Goal: Information Seeking & Learning: Learn about a topic

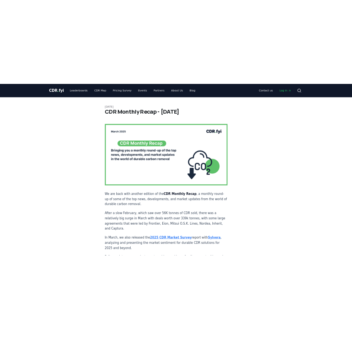
scroll to position [963, 0]
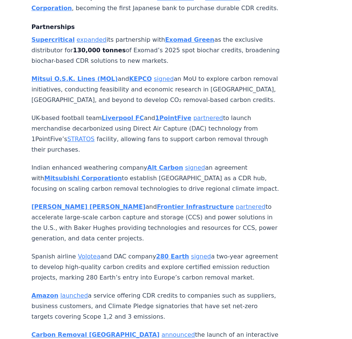
click at [219, 219] on p "Baker Hughes and Frontier Infrastructure partnered to accelerate large-scale ca…" at bounding box center [156, 223] width 249 height 42
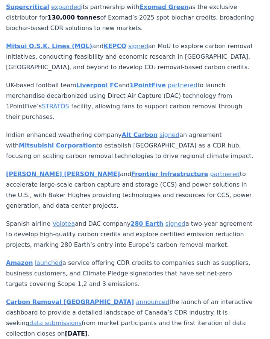
scroll to position [994, 0]
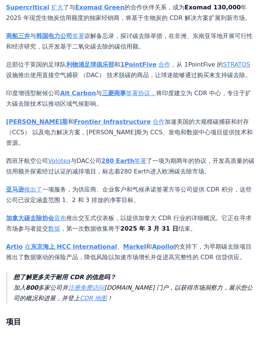
click at [165, 80] on p "总部位于英国的足球队 利物浦足球俱乐部 和 1PointFive 合作 ，从 1PointFive 的 STRATOS 设施推出使用直接空气捕获 （DAC） …" at bounding box center [130, 69] width 249 height 21
click at [223, 68] on link "STRATOS" at bounding box center [236, 64] width 27 height 7
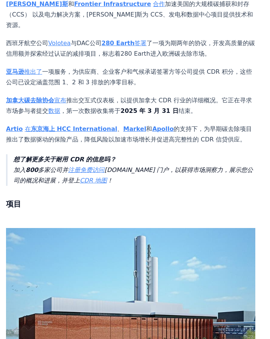
scroll to position [1112, 0]
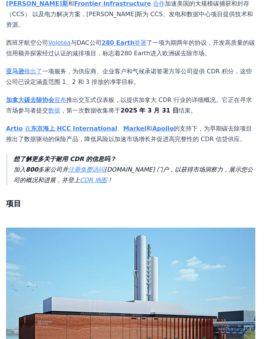
click at [23, 7] on strong "[PERSON_NAME]斯" at bounding box center [37, 3] width 62 height 7
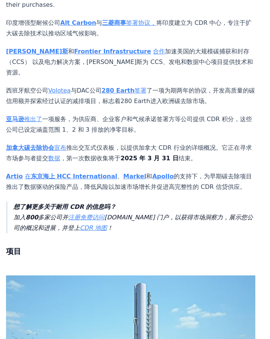
scroll to position [1106, 0]
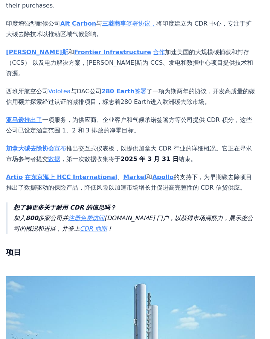
click at [134, 88] on link "签署" at bounding box center [140, 91] width 12 height 7
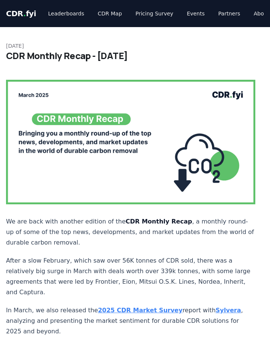
scroll to position [1214, 0]
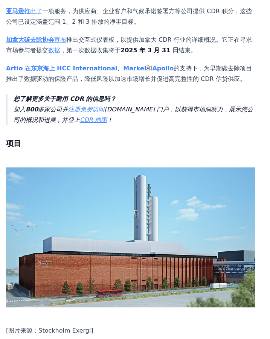
click at [32, 15] on link "推出了" at bounding box center [33, 11] width 18 height 7
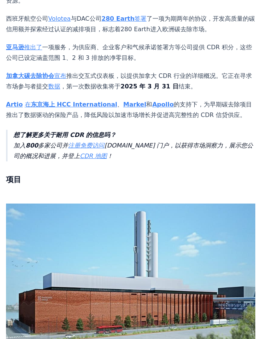
scroll to position [1178, 0]
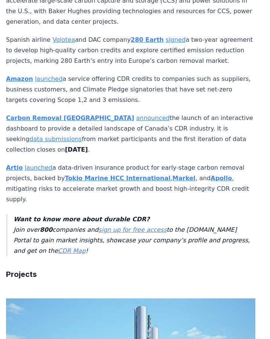
click at [36, 164] on link "launched" at bounding box center [38, 167] width 27 height 7
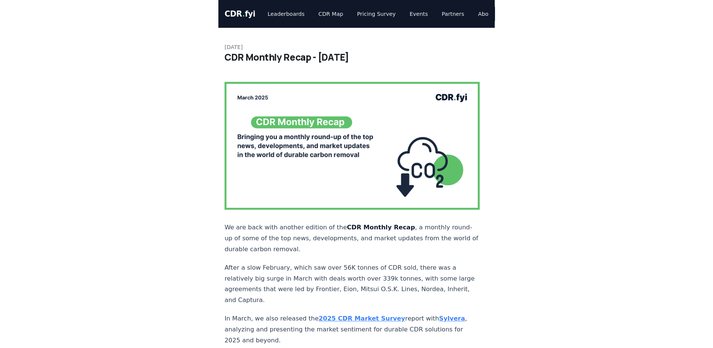
scroll to position [1178, 0]
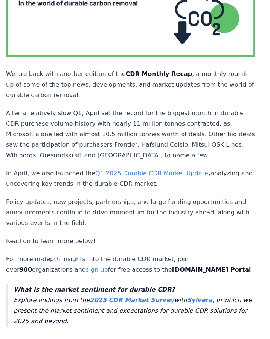
scroll to position [149, 0]
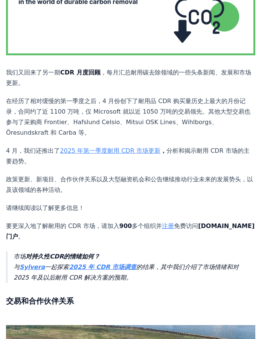
click at [149, 147] on link "2025 年第一季度耐用 CDR 市场更新" at bounding box center [110, 150] width 100 height 7
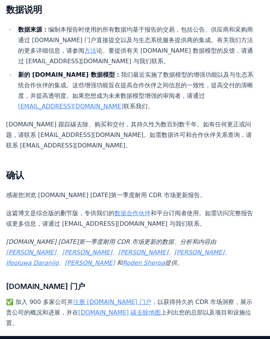
scroll to position [3477, 0]
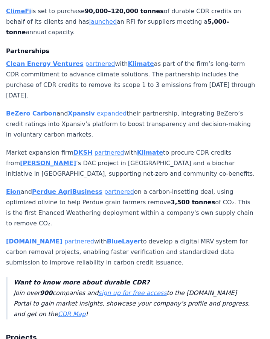
scroll to position [1387, 0]
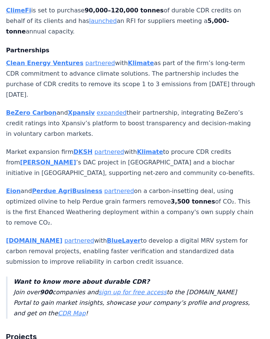
click at [95, 59] on link "partnered" at bounding box center [100, 62] width 30 height 7
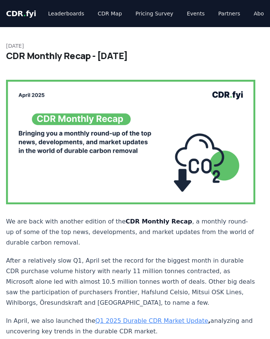
scroll to position [1387, 0]
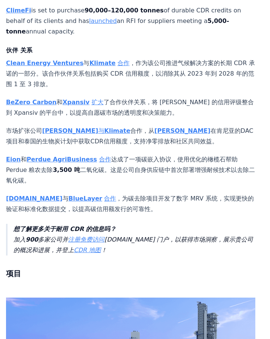
click at [91, 99] on link "扩大" at bounding box center [97, 102] width 12 height 7
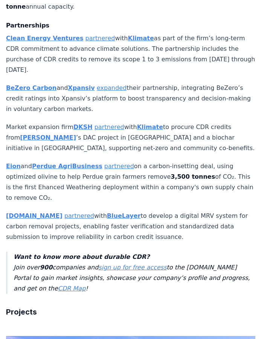
scroll to position [1413, 0]
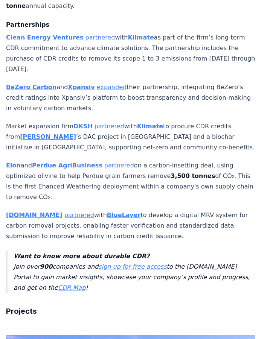
click at [106, 123] on link "partnered" at bounding box center [109, 126] width 30 height 7
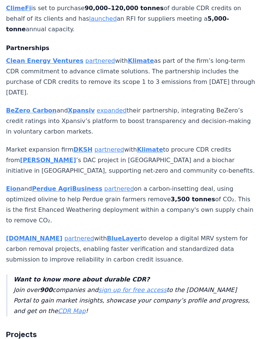
scroll to position [1390, 0]
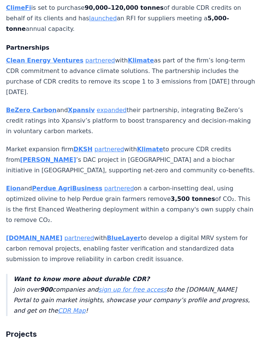
click at [106, 185] on link "partnered" at bounding box center [119, 188] width 30 height 7
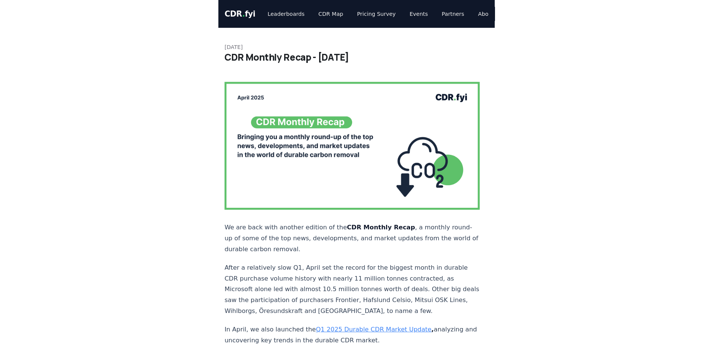
scroll to position [1390, 0]
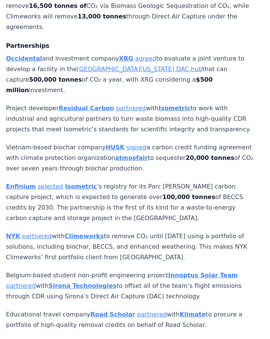
scroll to position [940, 0]
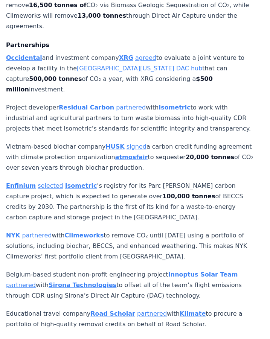
click at [135, 54] on link "agreed" at bounding box center [145, 57] width 21 height 7
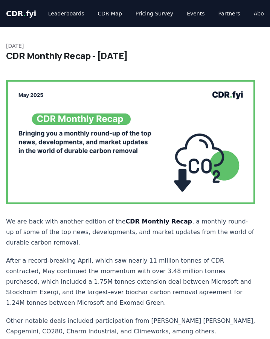
scroll to position [940, 0]
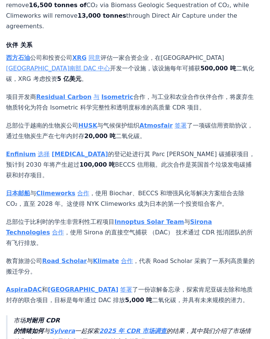
click at [106, 93] on strong "Isometric" at bounding box center [117, 96] width 32 height 7
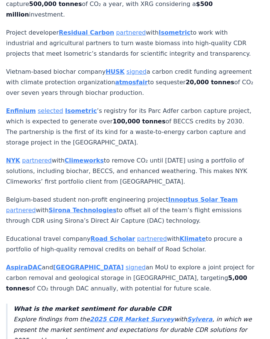
scroll to position [1018, 0]
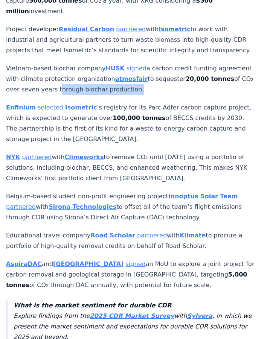
drag, startPoint x: 93, startPoint y: 52, endPoint x: 170, endPoint y: 52, distance: 76.4
click at [170, 63] on p "Vietnam-based biochar company HUSK signed a carbon credit funding agreement wit…" at bounding box center [130, 79] width 249 height 32
copy p "through biochar production"
click at [128, 65] on link "signed" at bounding box center [136, 68] width 20 height 7
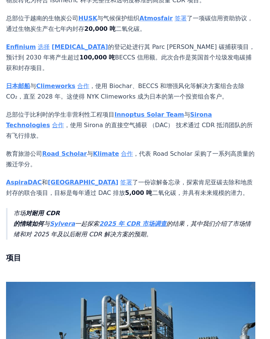
scroll to position [1058, 0]
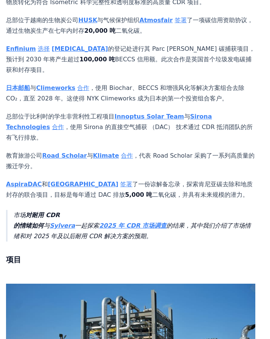
scroll to position [1056, 0]
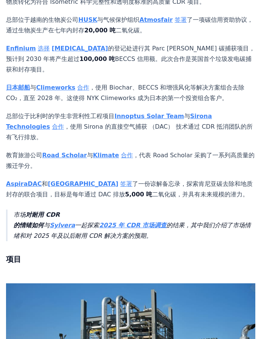
click at [120, 180] on link "签署" at bounding box center [126, 183] width 12 height 7
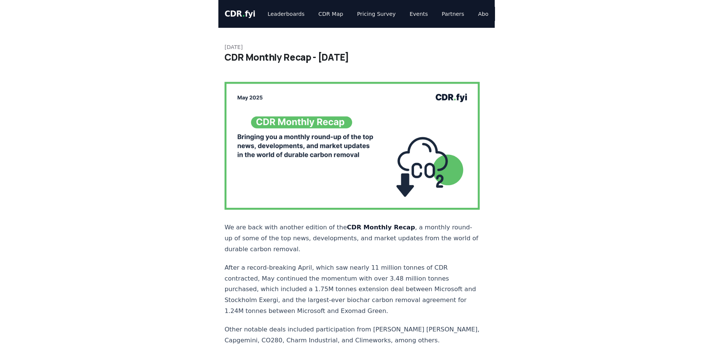
scroll to position [1056, 0]
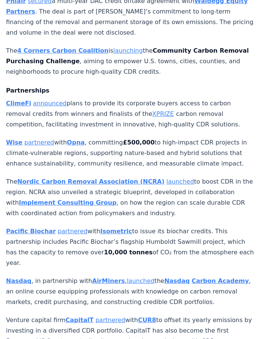
scroll to position [1193, 0]
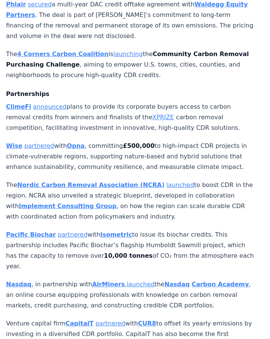
drag, startPoint x: 203, startPoint y: 117, endPoint x: 172, endPoint y: 209, distance: 98.0
click at [172, 229] on p "Pacific Biochar partnered with Isometric to issue its biochar credits. This par…" at bounding box center [130, 250] width 249 height 42
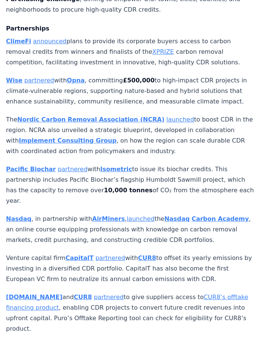
scroll to position [1258, 0]
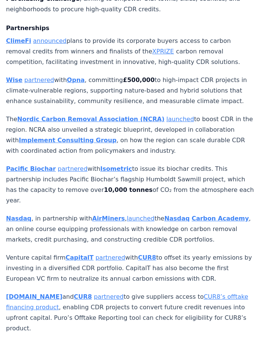
click at [166, 115] on link "launched" at bounding box center [179, 118] width 27 height 7
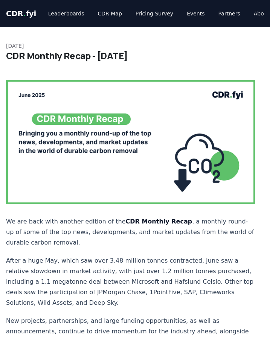
scroll to position [1258, 0]
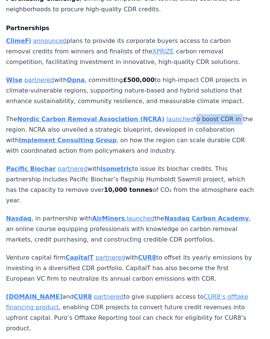
drag, startPoint x: 175, startPoint y: 58, endPoint x: 226, endPoint y: 58, distance: 51.5
drag, startPoint x: 226, startPoint y: 58, endPoint x: 219, endPoint y: 73, distance: 17.7
click at [219, 114] on p "The Nordic Carbon Removal Association (NCRA) launched to boost CDR in the regio…" at bounding box center [130, 135] width 249 height 42
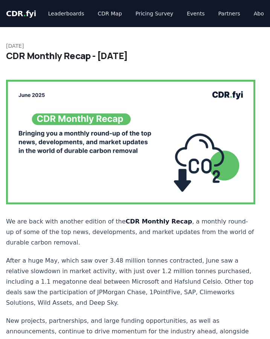
scroll to position [1258, 0]
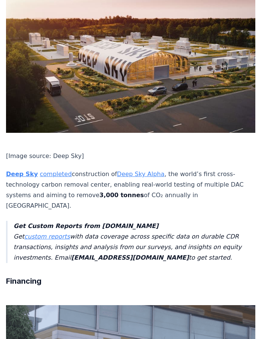
scroll to position [1680, 0]
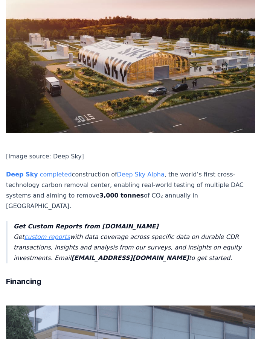
drag, startPoint x: 0, startPoint y: 27, endPoint x: 51, endPoint y: 31, distance: 50.9
copy p "Beyond Captur"
drag, startPoint x: 193, startPoint y: 27, endPoint x: 212, endPoint y: 27, distance: 18.8
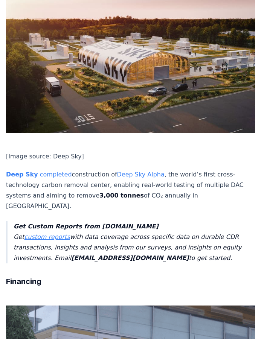
copy p "Kenya"
drag, startPoint x: 105, startPoint y: 20, endPoint x: 165, endPoint y: 29, distance: 60.8
copy p "Great Carbon Valley"
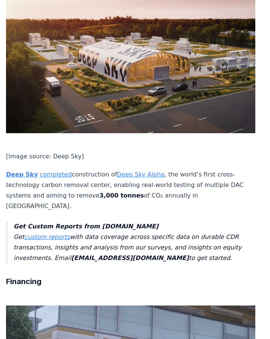
drag, startPoint x: 167, startPoint y: 26, endPoint x: 117, endPoint y: 37, distance: 51.5
copy p "to launch Kenya’s first electrochemical DAC pilot, targeting"
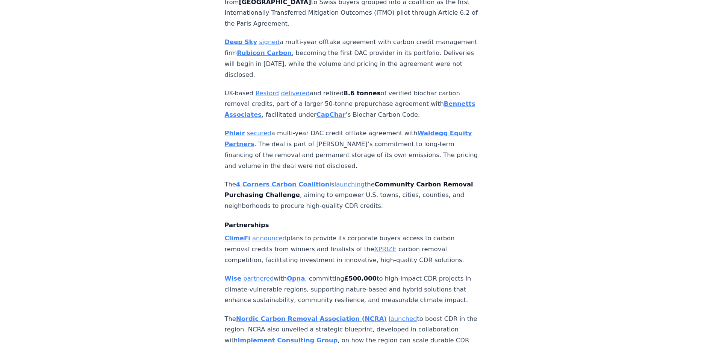
scroll to position [1067, 0]
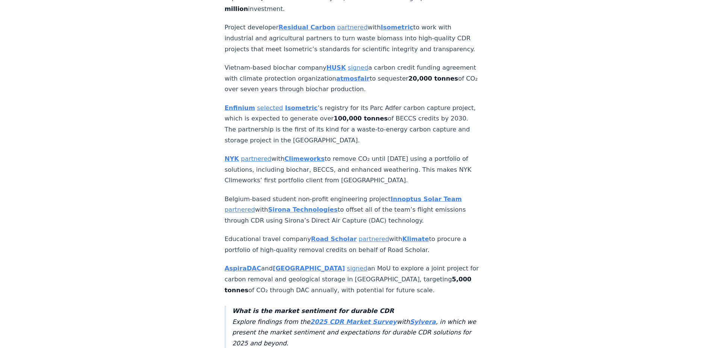
scroll to position [1021, 0]
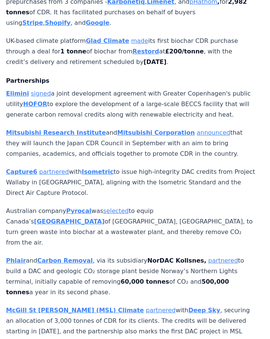
scroll to position [864, 0]
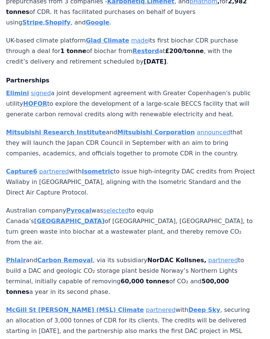
click at [173, 88] on p "[PERSON_NAME] signed a joint development agreement with Greater Copenhagen's pu…" at bounding box center [130, 104] width 249 height 32
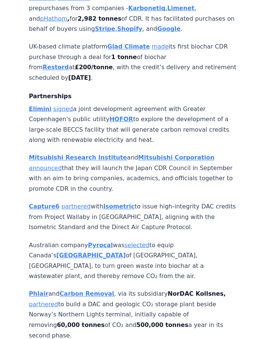
scroll to position [843, 0]
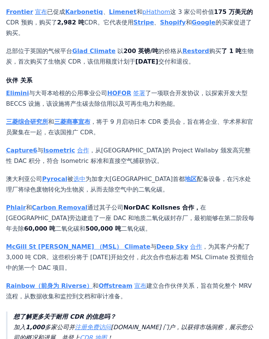
click at [140, 90] on link "签署" at bounding box center [139, 93] width 12 height 7
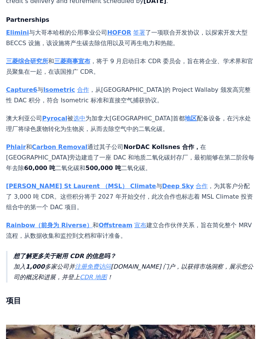
scroll to position [885, 0]
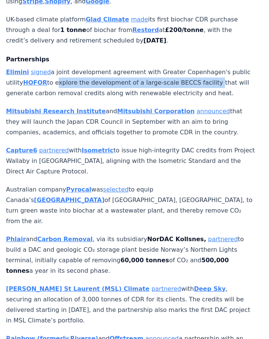
drag, startPoint x: 71, startPoint y: 57, endPoint x: 225, endPoint y: 55, distance: 153.1
copy p "explore the development of a large-scale BECCS facility"
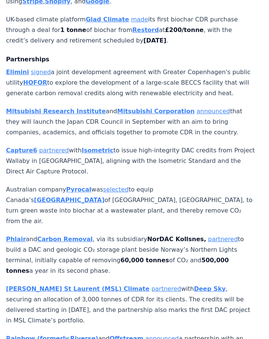
click at [171, 26] on strong "£200/tonne" at bounding box center [184, 29] width 39 height 7
click at [39, 68] on link "signed" at bounding box center [41, 71] width 20 height 7
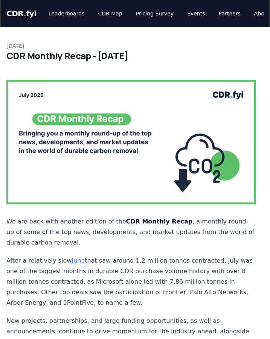
scroll to position [885, 0]
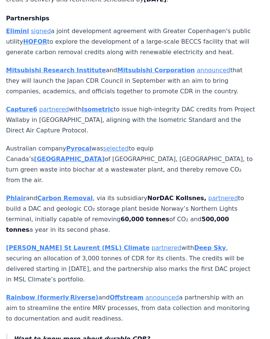
scroll to position [926, 0]
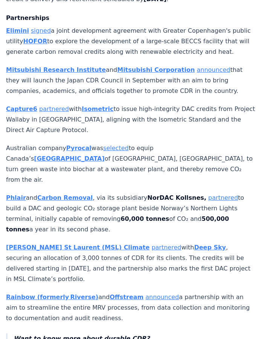
drag, startPoint x: 4, startPoint y: 184, endPoint x: 109, endPoint y: 208, distance: 107.7
copy p "build a DAC and geologic CO₂ storage plant beside Norway’s Northern Lights term…"
click at [208, 194] on link "partnered" at bounding box center [223, 197] width 30 height 7
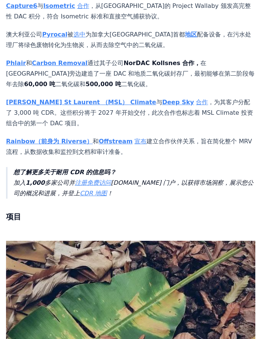
scroll to position [1050, 0]
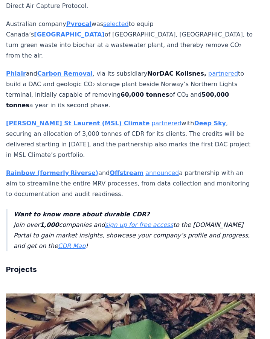
click at [151, 120] on link "partnered" at bounding box center [166, 123] width 30 height 7
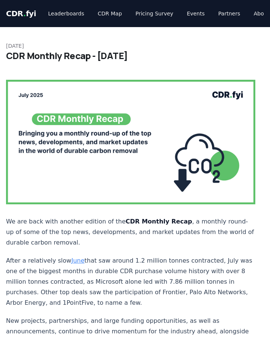
scroll to position [1050, 0]
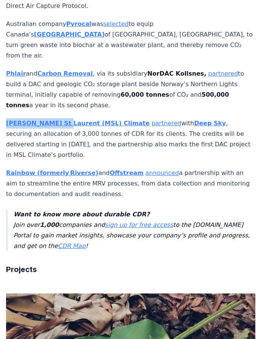
drag, startPoint x: 3, startPoint y: 94, endPoint x: 56, endPoint y: 93, distance: 52.7
copy strong "McGill St Laurent"
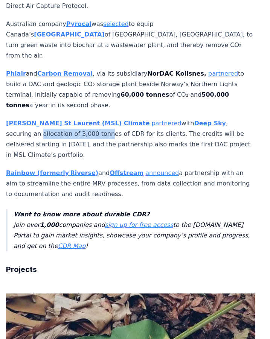
drag, startPoint x: 6, startPoint y: 110, endPoint x: 72, endPoint y: 107, distance: 65.5
click at [72, 118] on p "McGill St Laurent (MSL) Climate partnered with Deep Sky , securing an allocatio…" at bounding box center [130, 139] width 249 height 42
drag, startPoint x: 72, startPoint y: 107, endPoint x: 144, endPoint y: 117, distance: 72.5
click at [144, 118] on p "McGill St Laurent (MSL) Climate partnered with Deep Sky , securing an allocatio…" at bounding box center [130, 139] width 249 height 42
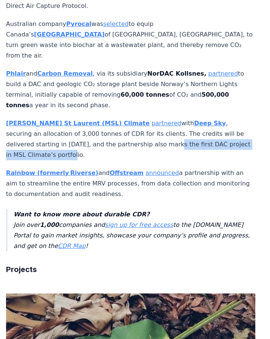
drag, startPoint x: 137, startPoint y: 120, endPoint x: 57, endPoint y: 129, distance: 80.6
click at [57, 129] on p "McGill St Laurent (MSL) Climate partnered with Deep Sky , securing an allocatio…" at bounding box center [130, 139] width 249 height 42
copy p "the first DAC project in MSL Climate’s portfolio."
click at [151, 120] on link "partnered" at bounding box center [166, 123] width 30 height 7
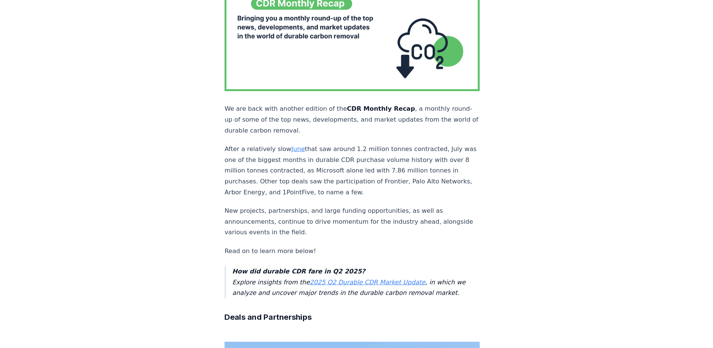
scroll to position [75, 0]
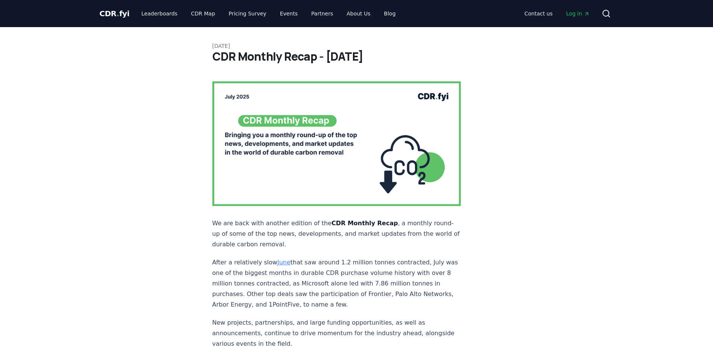
scroll to position [75, 0]
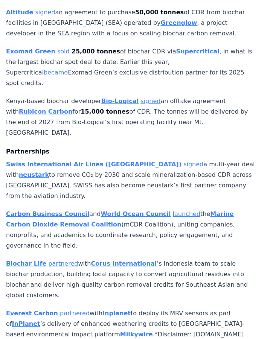
scroll to position [782, 0]
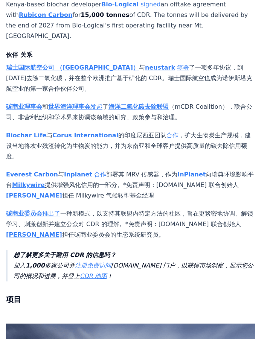
click at [177, 64] on link "签署" at bounding box center [183, 67] width 12 height 7
